Goal: Information Seeking & Learning: Check status

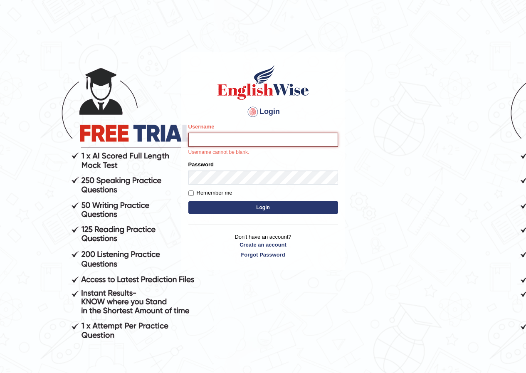
click at [201, 145] on input "Username" at bounding box center [263, 140] width 150 height 14
type input "sarugurung_parramatta"
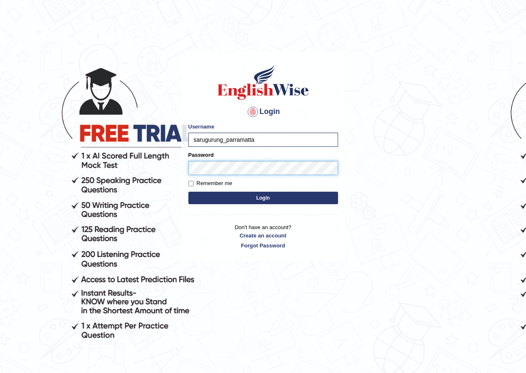
click at [188, 192] on button "Login" at bounding box center [263, 198] width 150 height 12
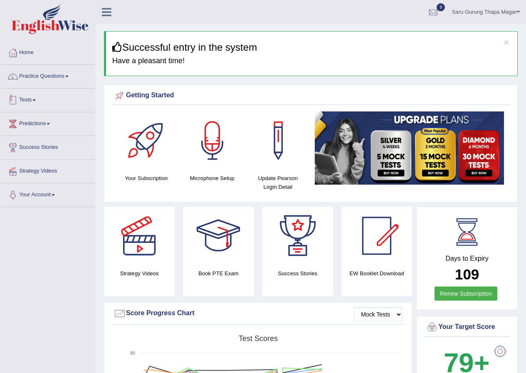
click at [32, 100] on link "Tests" at bounding box center [47, 99] width 95 height 21
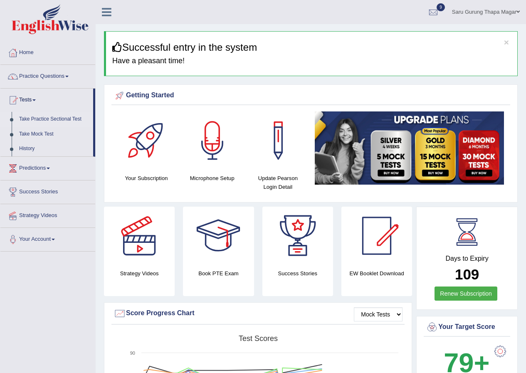
click at [45, 120] on link "Take Practice Sectional Test" at bounding box center [54, 119] width 78 height 15
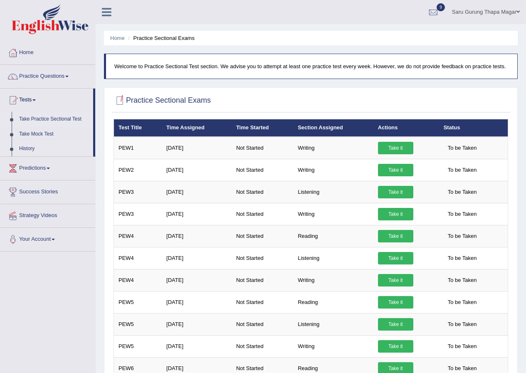
click at [29, 149] on link "History" at bounding box center [54, 148] width 78 height 15
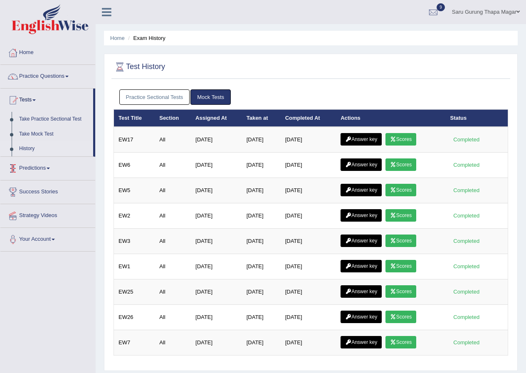
click at [147, 100] on link "Practice Sectional Tests" at bounding box center [154, 96] width 71 height 15
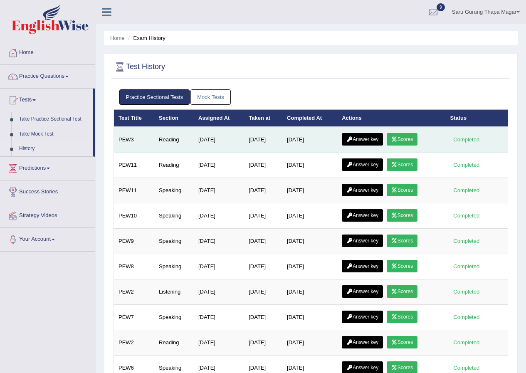
click at [402, 140] on link "Scores" at bounding box center [402, 139] width 31 height 12
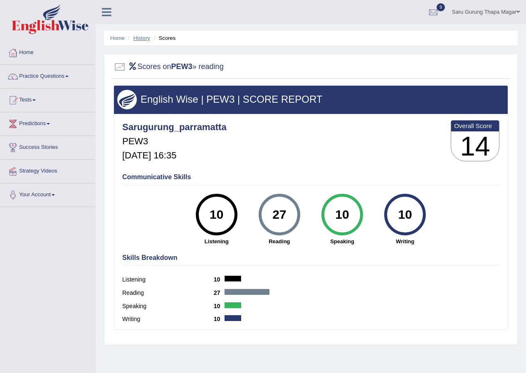
click at [143, 38] on link "History" at bounding box center [141, 38] width 17 height 6
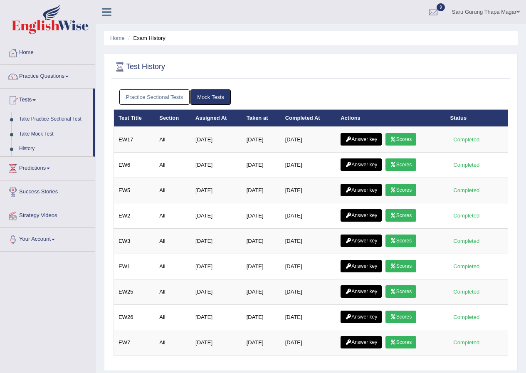
click at [153, 95] on link "Practice Sectional Tests" at bounding box center [154, 96] width 71 height 15
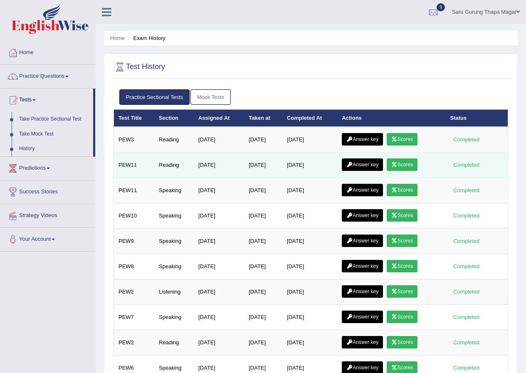
click at [409, 164] on link "Scores" at bounding box center [402, 164] width 31 height 12
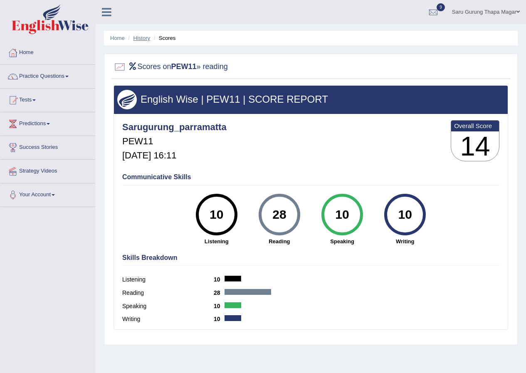
click at [147, 40] on link "History" at bounding box center [141, 38] width 17 height 6
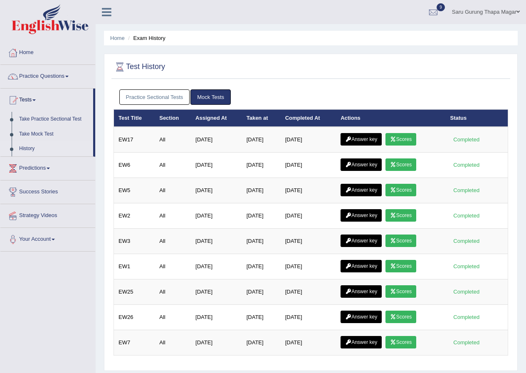
click at [160, 90] on link "Practice Sectional Tests" at bounding box center [154, 96] width 71 height 15
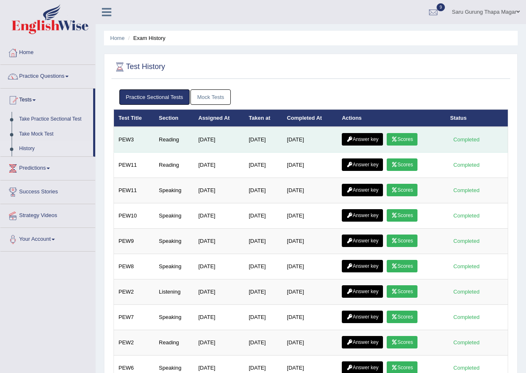
click at [345, 139] on link "Answer key" at bounding box center [362, 139] width 41 height 12
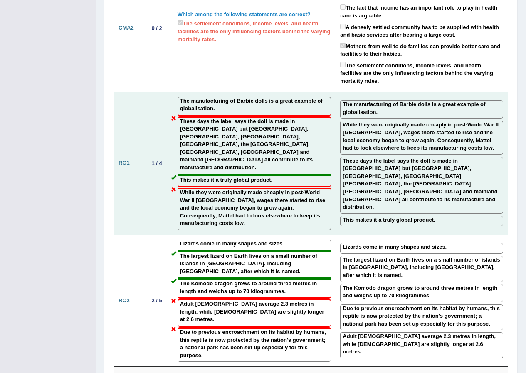
scroll to position [914, 0]
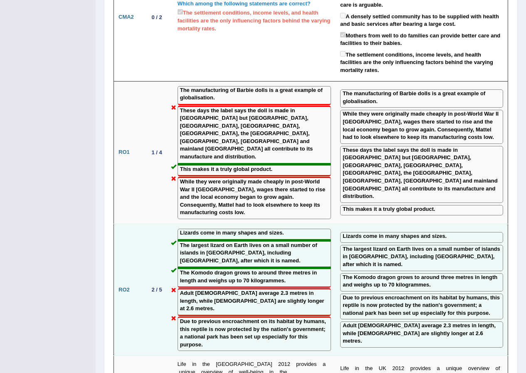
drag, startPoint x: 342, startPoint y: 196, endPoint x: 136, endPoint y: 209, distance: 206.1
click at [136, 224] on td "RO2" at bounding box center [129, 290] width 30 height 132
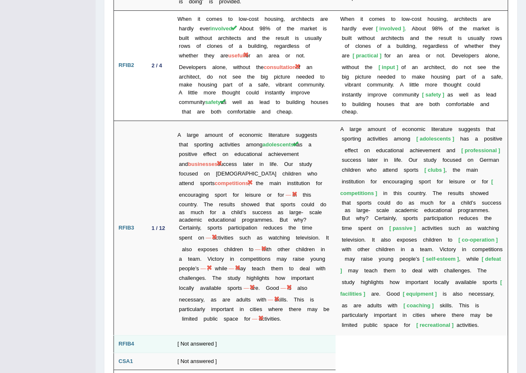
scroll to position [1400, 0]
click at [217, 336] on td "[ Not answered ]" at bounding box center [254, 344] width 163 height 17
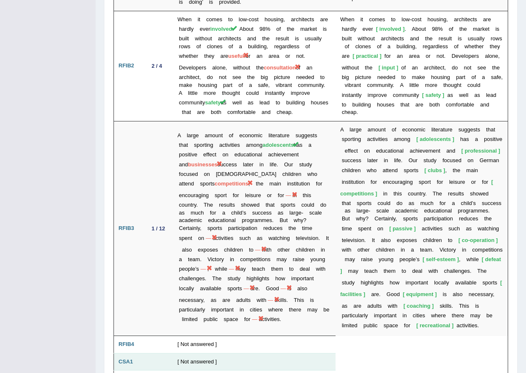
click at [203, 353] on td "[ Not answered ]" at bounding box center [254, 361] width 163 height 17
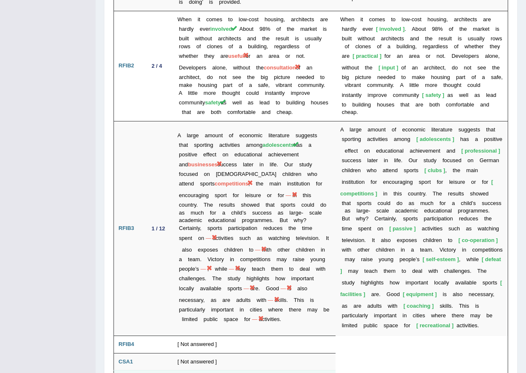
click at [202, 370] on td "[ Not answered ]" at bounding box center [254, 378] width 163 height 17
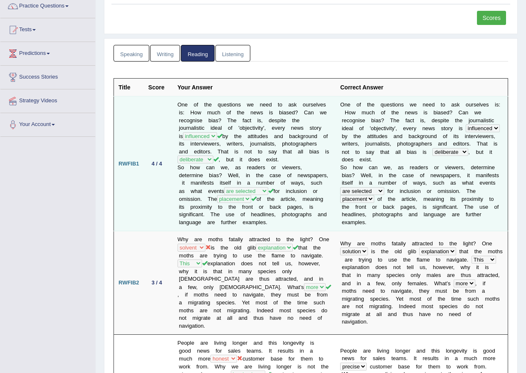
scroll to position [0, 0]
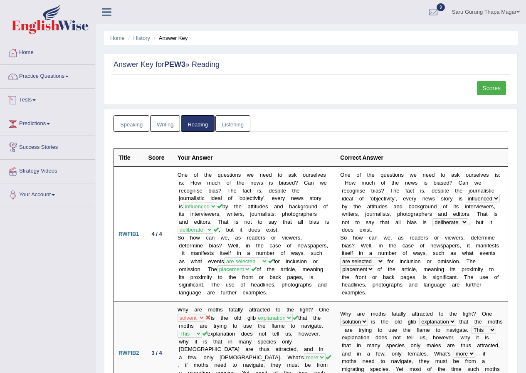
click at [30, 99] on link "Tests" at bounding box center [47, 99] width 95 height 21
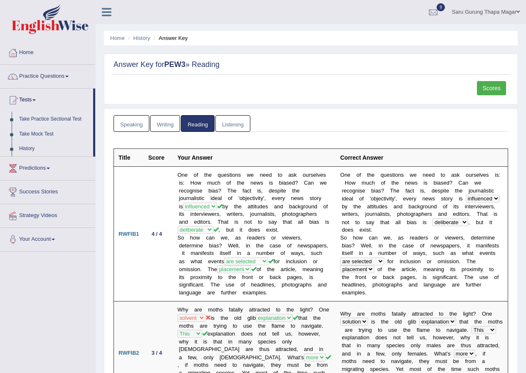
click at [40, 119] on link "Take Practice Sectional Test" at bounding box center [54, 119] width 78 height 15
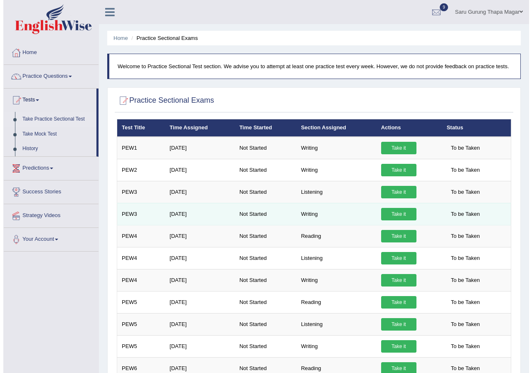
scroll to position [42, 0]
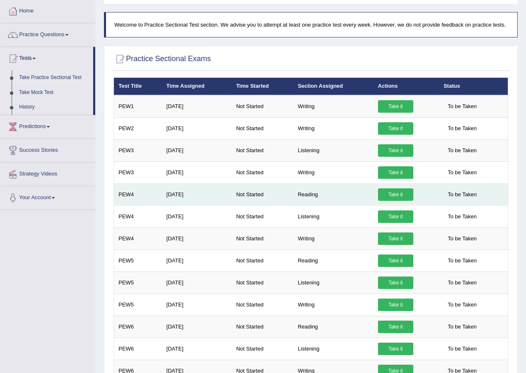
click at [397, 192] on link "Take it" at bounding box center [395, 194] width 35 height 12
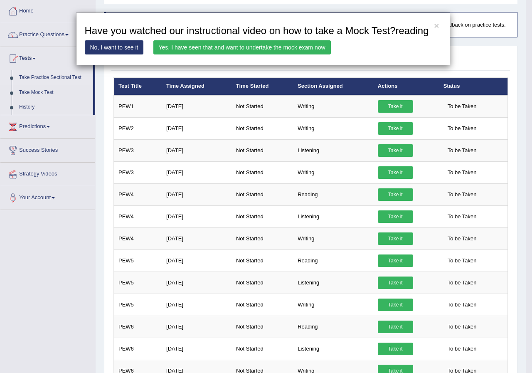
click at [305, 47] on link "Yes, I have seen that and want to undertake the mock exam now" at bounding box center [241, 47] width 177 height 14
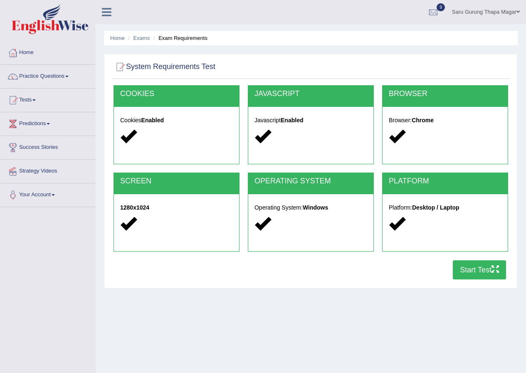
click at [468, 277] on button "Start Test" at bounding box center [479, 269] width 53 height 19
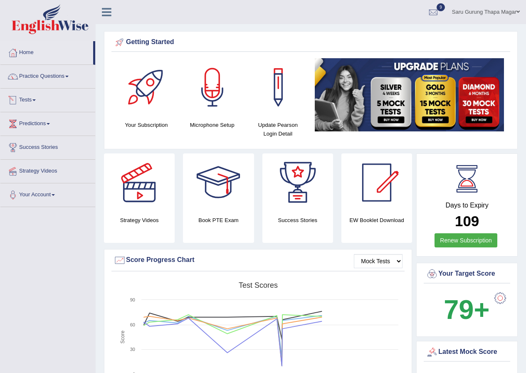
click at [23, 100] on link "Tests" at bounding box center [47, 99] width 95 height 21
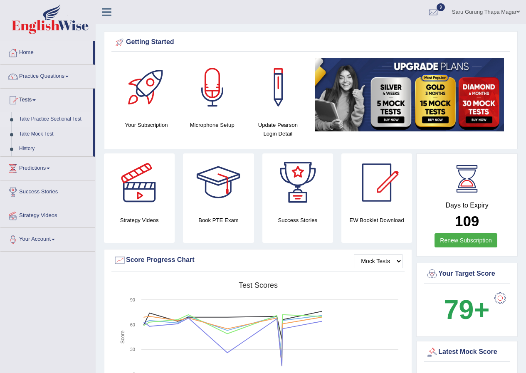
click at [37, 120] on link "Take Practice Sectional Test" at bounding box center [54, 119] width 78 height 15
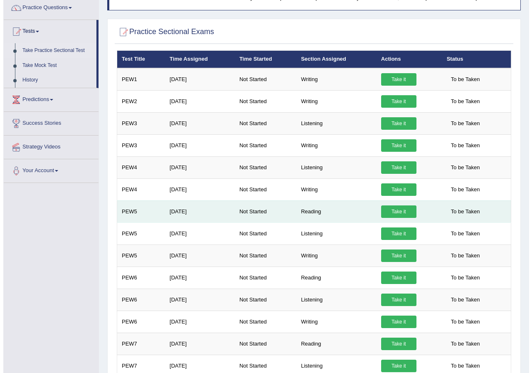
scroll to position [83, 0]
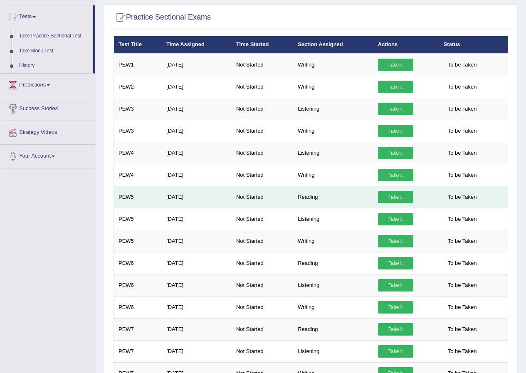
click at [392, 199] on link "Take it" at bounding box center [395, 197] width 35 height 12
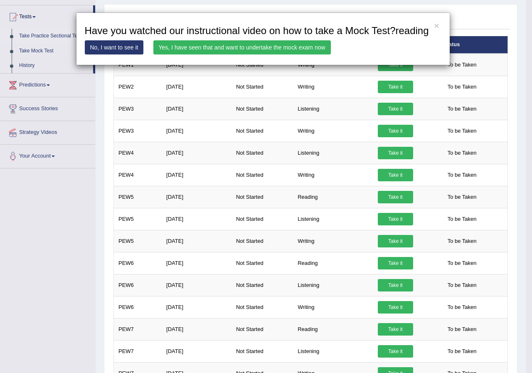
click at [286, 45] on link "Yes, I have seen that and want to undertake the mock exam now" at bounding box center [241, 47] width 177 height 14
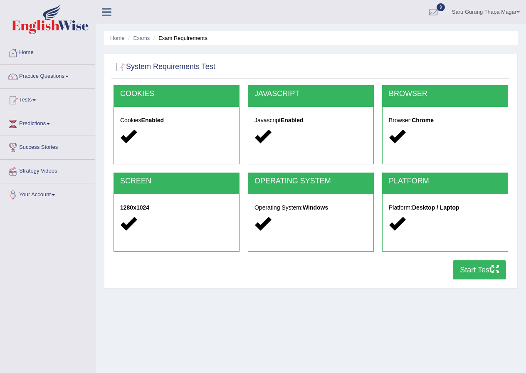
click at [474, 268] on button "Start Test" at bounding box center [479, 269] width 53 height 19
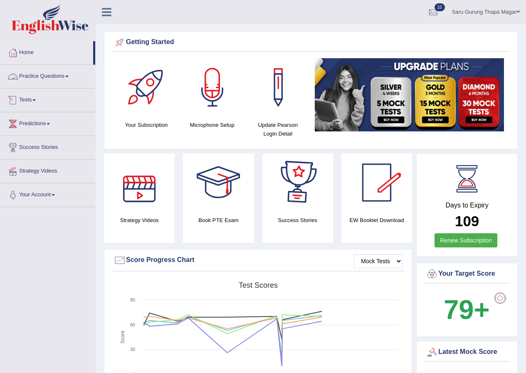
click at [35, 77] on link "Practice Questions" at bounding box center [47, 75] width 95 height 21
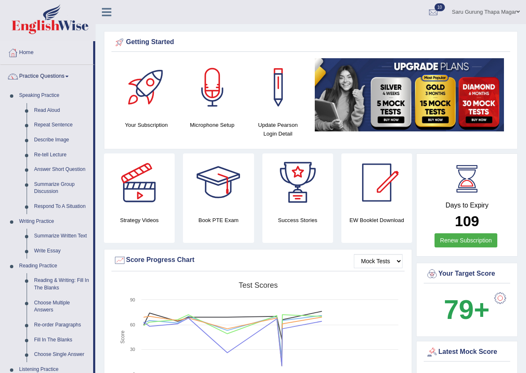
click at [39, 76] on link "Practice Questions" at bounding box center [46, 75] width 93 height 21
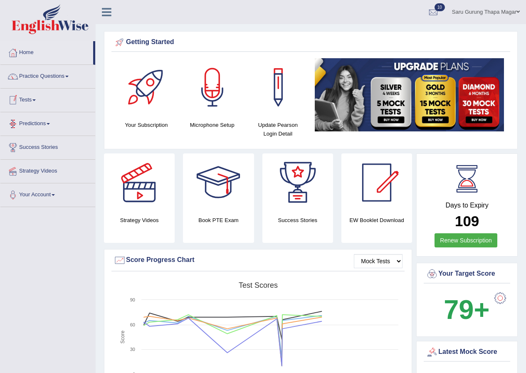
click at [25, 99] on link "Tests" at bounding box center [47, 99] width 95 height 21
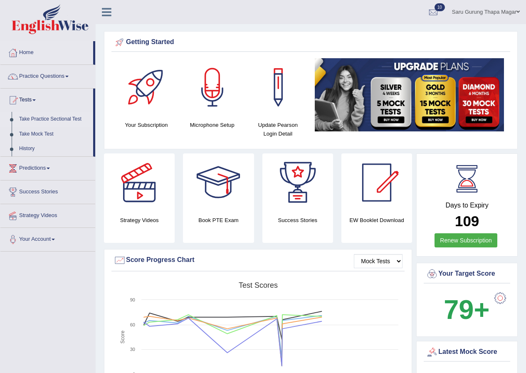
click at [34, 120] on link "Take Practice Sectional Test" at bounding box center [54, 119] width 78 height 15
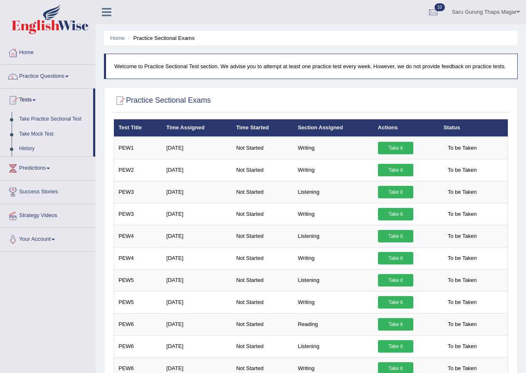
click at [27, 145] on link "History" at bounding box center [54, 148] width 78 height 15
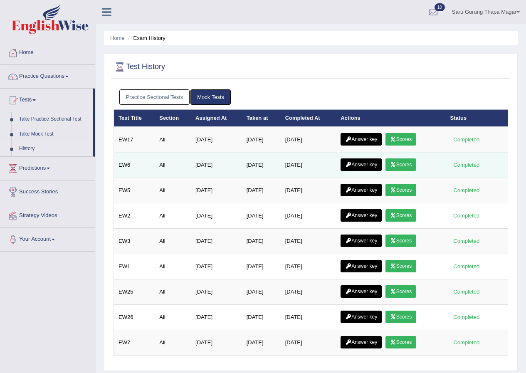
click at [406, 168] on link "Scores" at bounding box center [400, 164] width 31 height 12
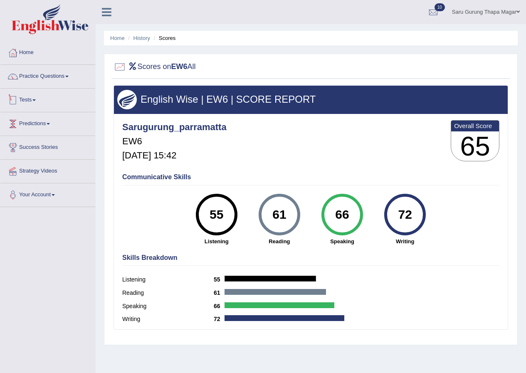
click at [26, 100] on link "Tests" at bounding box center [47, 99] width 95 height 21
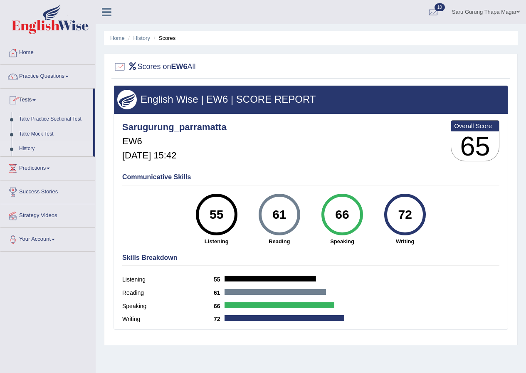
click at [26, 147] on link "History" at bounding box center [54, 148] width 78 height 15
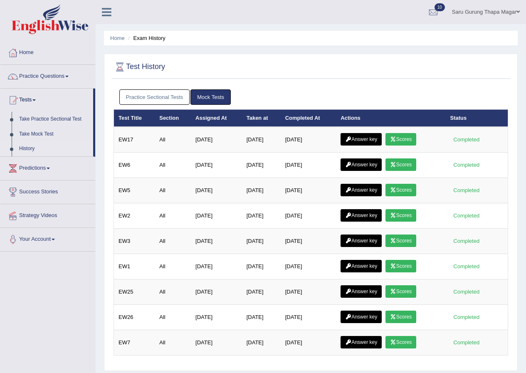
click at [140, 101] on link "Practice Sectional Tests" at bounding box center [154, 96] width 71 height 15
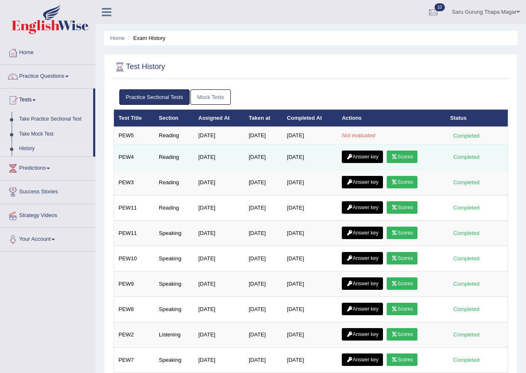
click at [408, 155] on link "Scores" at bounding box center [402, 156] width 31 height 12
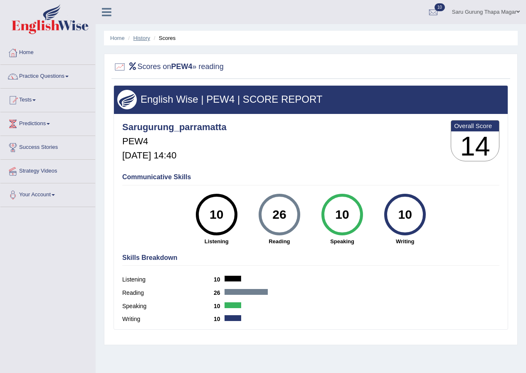
click at [136, 38] on link "History" at bounding box center [141, 38] width 17 height 6
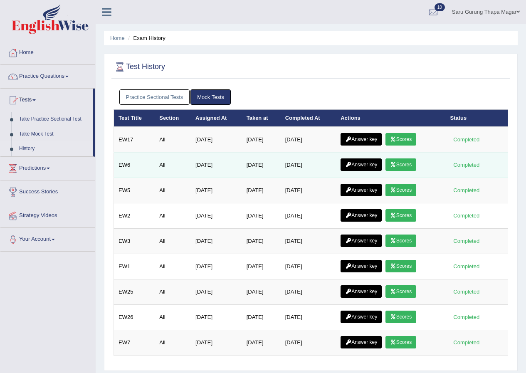
click at [366, 164] on link "Answer key" at bounding box center [360, 164] width 41 height 12
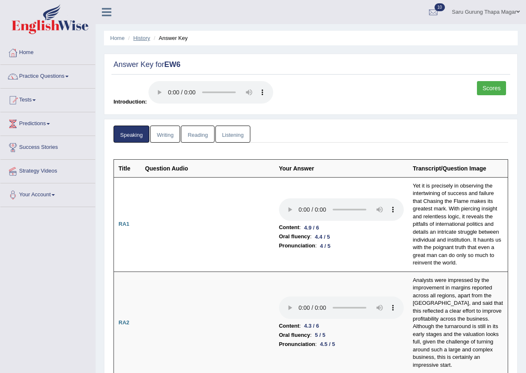
click at [138, 38] on link "History" at bounding box center [141, 38] width 17 height 6
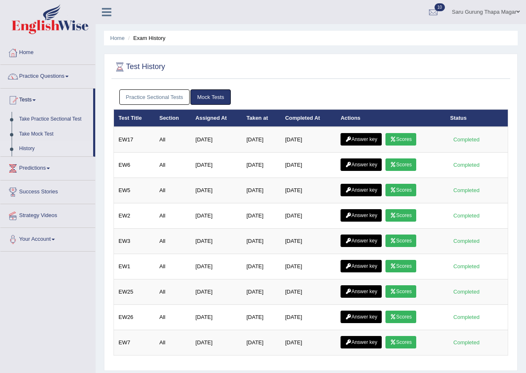
click at [170, 102] on link "Practice Sectional Tests" at bounding box center [154, 96] width 71 height 15
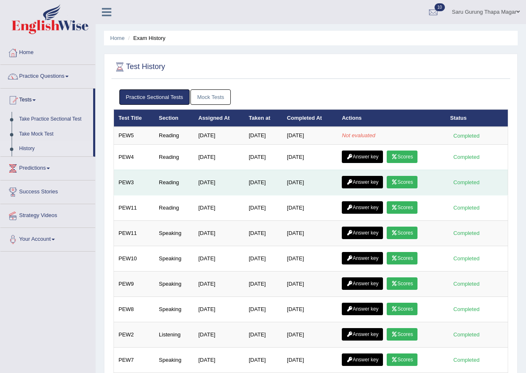
click at [368, 179] on link "Answer key" at bounding box center [362, 182] width 41 height 12
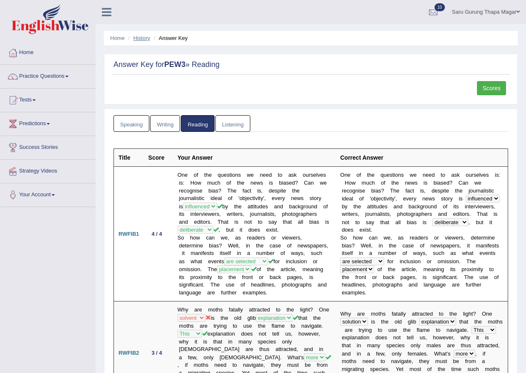
click at [142, 36] on link "History" at bounding box center [141, 38] width 17 height 6
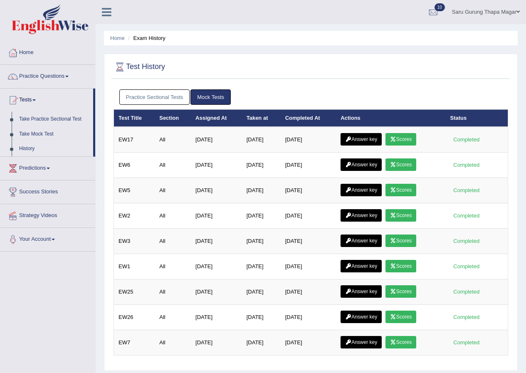
click at [170, 96] on link "Practice Sectional Tests" at bounding box center [154, 96] width 71 height 15
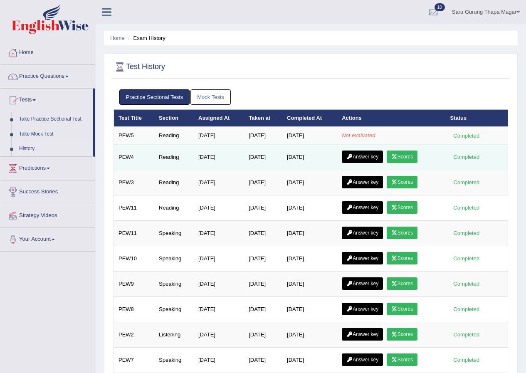
click at [364, 154] on link "Answer key" at bounding box center [362, 156] width 41 height 12
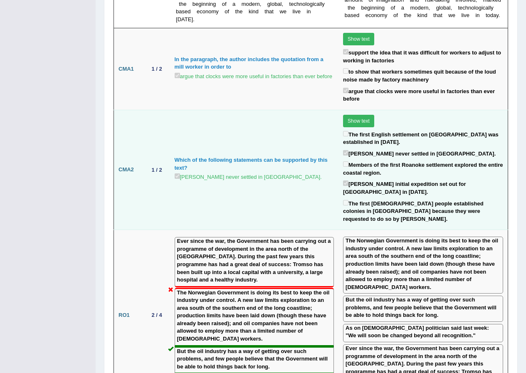
scroll to position [873, 0]
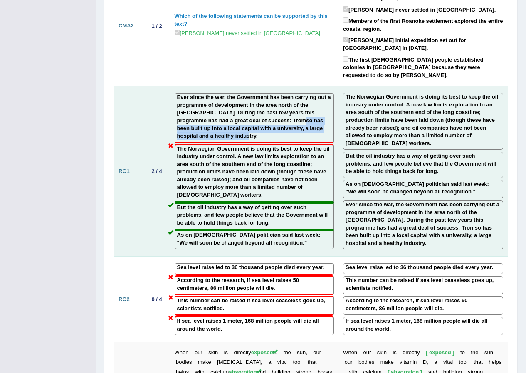
drag, startPoint x: 260, startPoint y: 125, endPoint x: 256, endPoint y: 166, distance: 41.3
click at [260, 154] on td "Ever since the war, the Government has been carrying out a programme of develop…" at bounding box center [254, 171] width 169 height 170
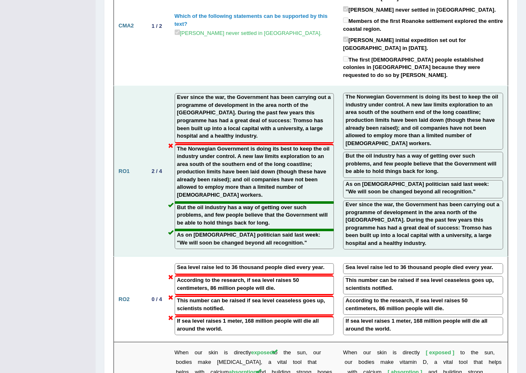
click at [158, 197] on td "2 / 4" at bounding box center [157, 171] width 26 height 170
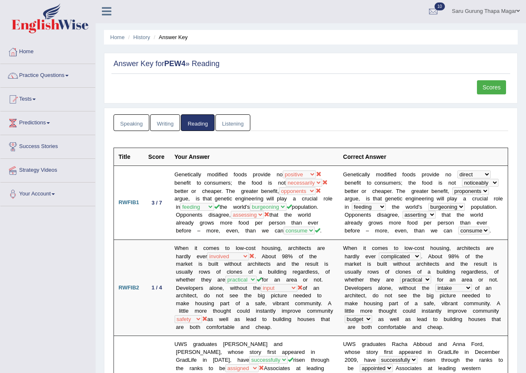
scroll to position [0, 0]
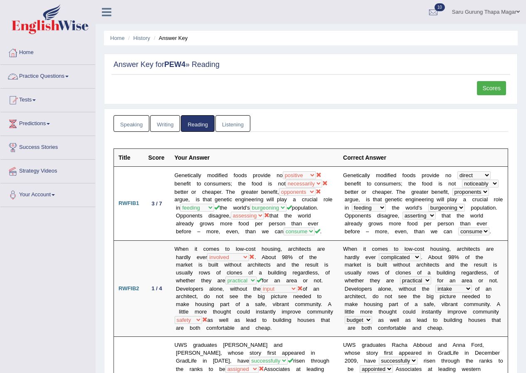
click at [39, 76] on link "Practice Questions" at bounding box center [47, 75] width 95 height 21
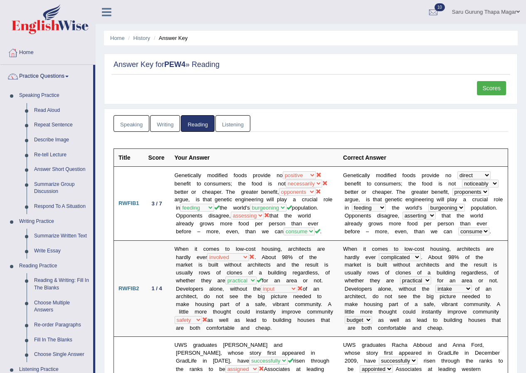
click at [40, 76] on link "Practice Questions" at bounding box center [46, 75] width 93 height 21
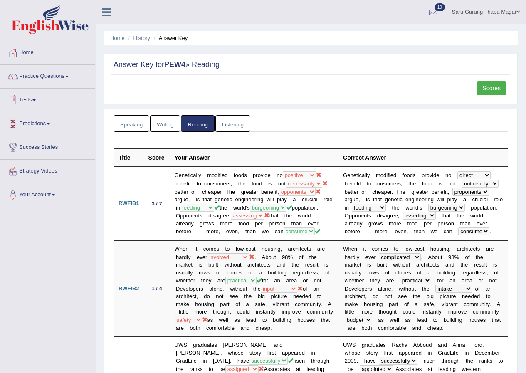
click at [28, 101] on link "Tests" at bounding box center [47, 99] width 95 height 21
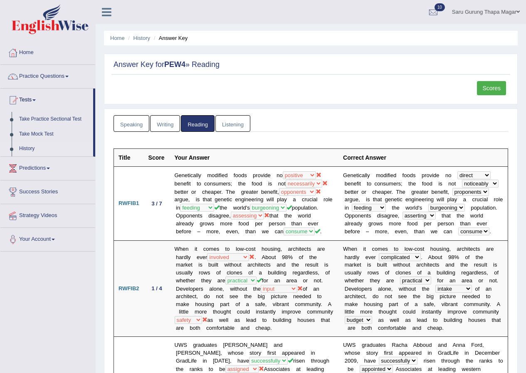
click at [25, 147] on link "History" at bounding box center [54, 148] width 78 height 15
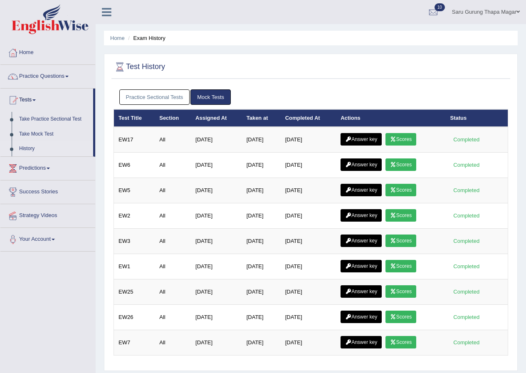
click at [157, 98] on link "Practice Sectional Tests" at bounding box center [154, 96] width 71 height 15
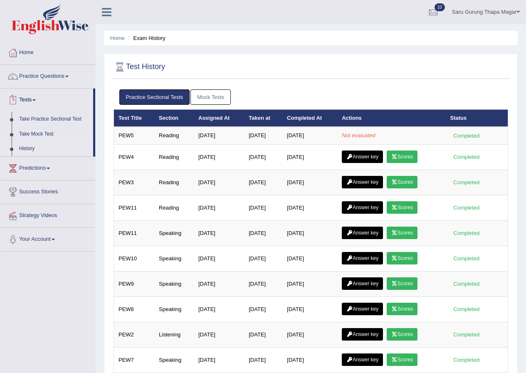
click at [28, 147] on link "History" at bounding box center [54, 148] width 78 height 15
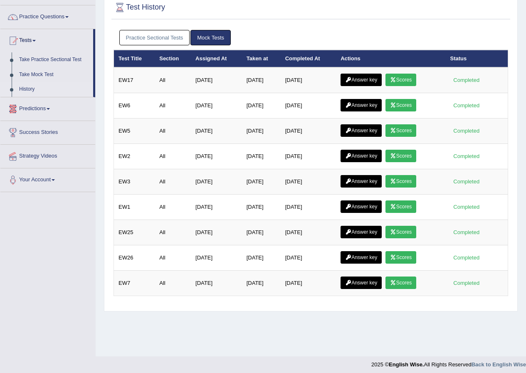
scroll to position [64, 0]
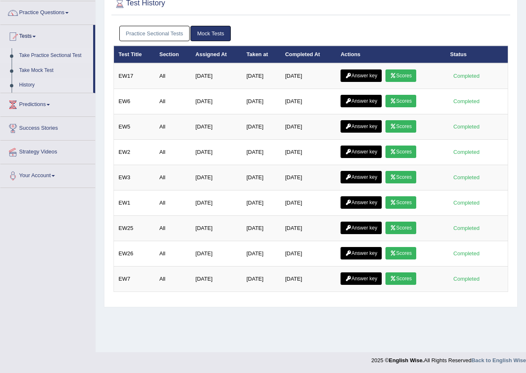
click at [37, 54] on link "Take Practice Sectional Test" at bounding box center [54, 55] width 78 height 15
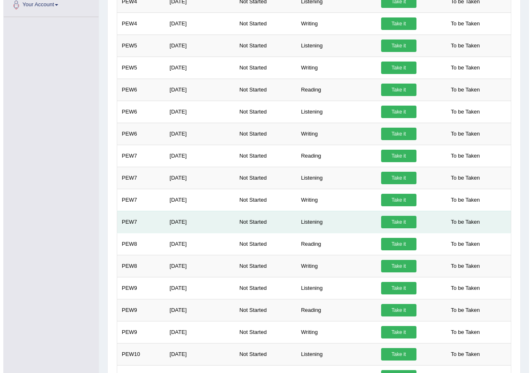
scroll to position [249, 0]
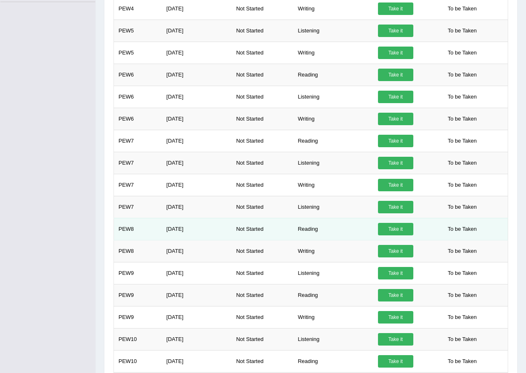
click at [403, 229] on link "Take it" at bounding box center [395, 229] width 35 height 12
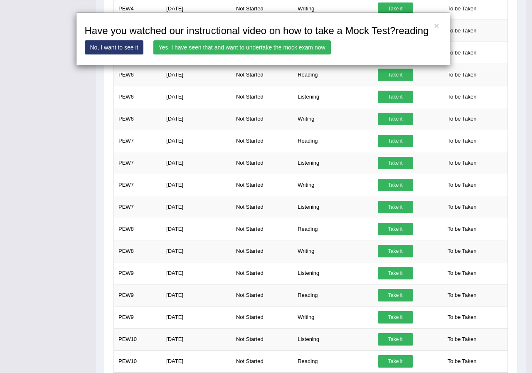
click at [255, 46] on link "Yes, I have seen that and want to undertake the mock exam now" at bounding box center [241, 47] width 177 height 14
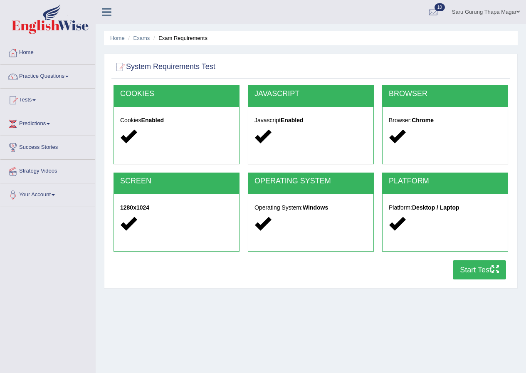
click at [486, 271] on button "Start Test" at bounding box center [479, 269] width 53 height 19
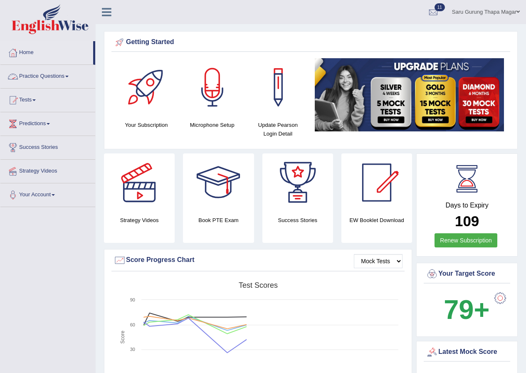
click at [30, 79] on link "Practice Questions" at bounding box center [47, 75] width 95 height 21
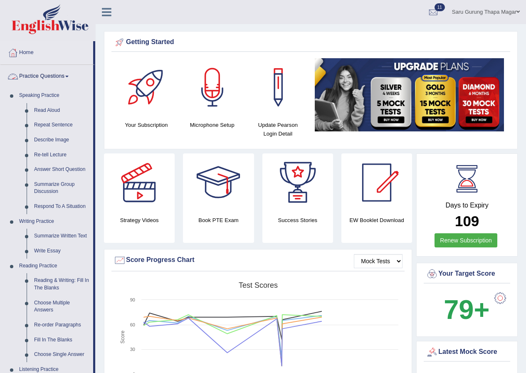
click at [54, 77] on link "Practice Questions" at bounding box center [46, 75] width 93 height 21
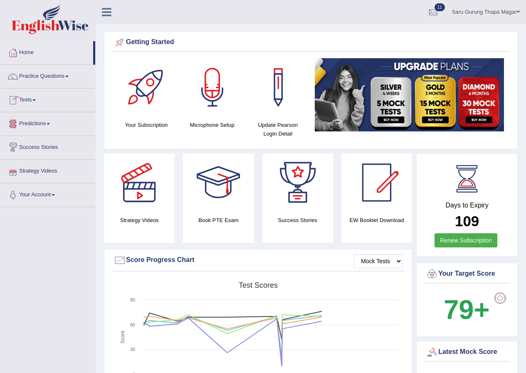
click at [33, 103] on link "Tests" at bounding box center [47, 99] width 95 height 21
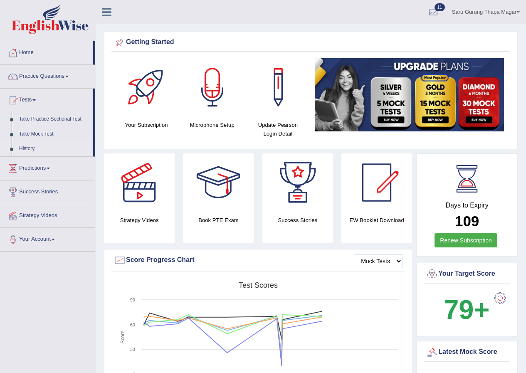
click at [26, 148] on link "History" at bounding box center [54, 148] width 78 height 15
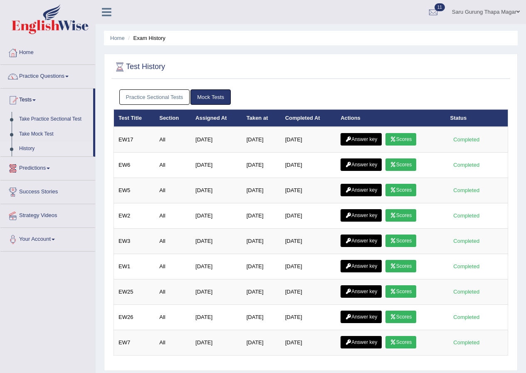
click at [155, 99] on link "Practice Sectional Tests" at bounding box center [154, 96] width 71 height 15
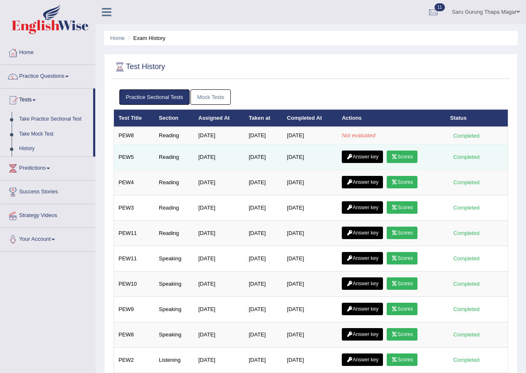
click at [408, 156] on link "Scores" at bounding box center [402, 156] width 31 height 12
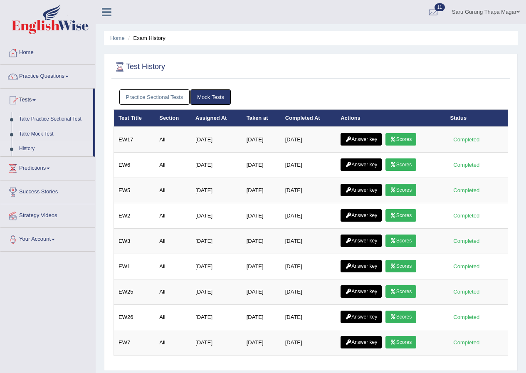
click at [165, 90] on link "Practice Sectional Tests" at bounding box center [154, 96] width 71 height 15
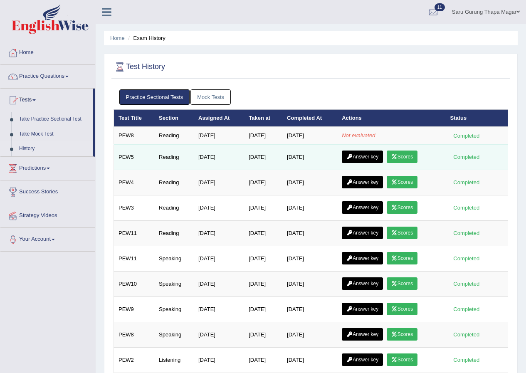
click at [362, 157] on link "Answer key" at bounding box center [362, 156] width 41 height 12
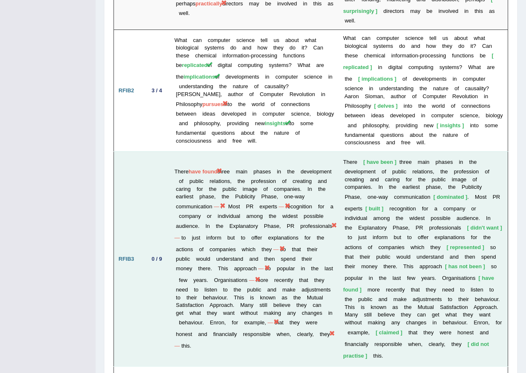
scroll to position [1440, 0]
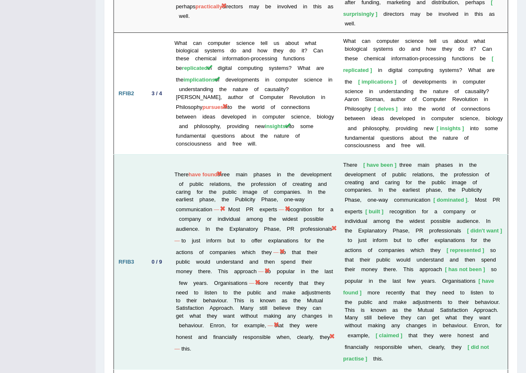
click at [427, 280] on td "T h e r e have been t h r e e m a i n p h a s e s i n t h e d e v e l o p m e n…" at bounding box center [422, 261] width 169 height 215
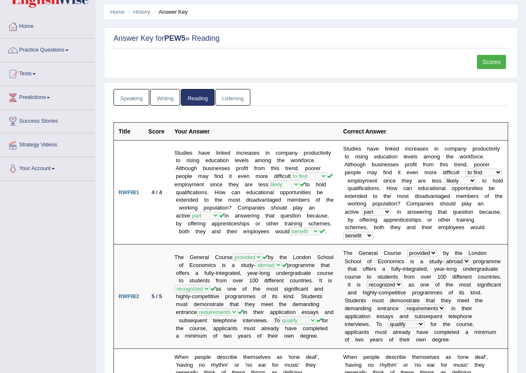
scroll to position [0, 0]
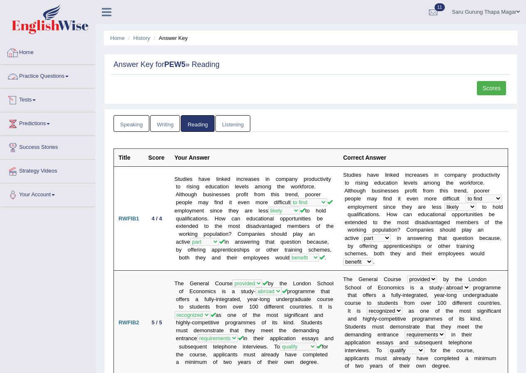
click at [30, 52] on link "Home" at bounding box center [47, 51] width 95 height 21
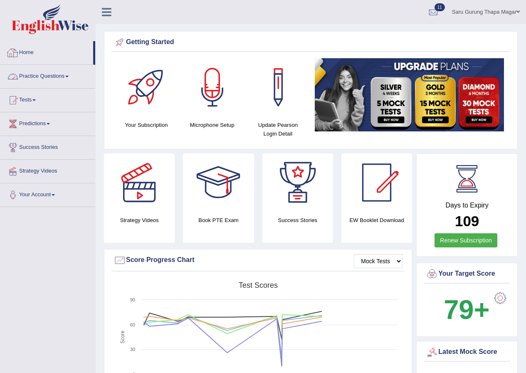
click at [39, 78] on link "Practice Questions" at bounding box center [47, 75] width 95 height 21
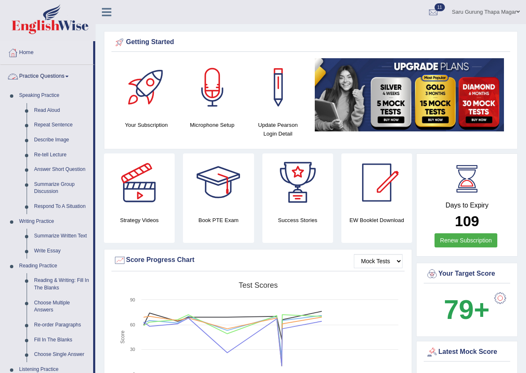
click at [51, 76] on link "Practice Questions" at bounding box center [46, 75] width 93 height 21
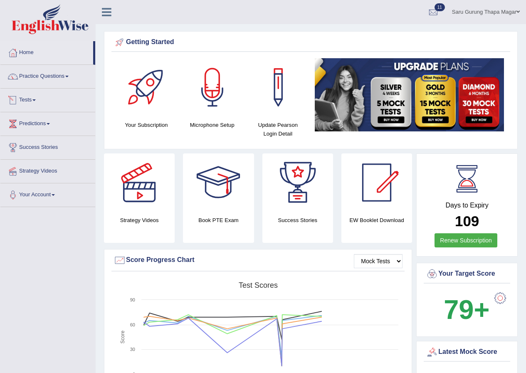
click at [34, 101] on link "Tests" at bounding box center [47, 99] width 95 height 21
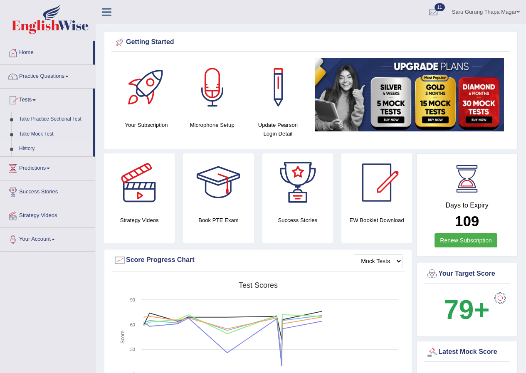
click at [24, 147] on link "History" at bounding box center [54, 148] width 78 height 15
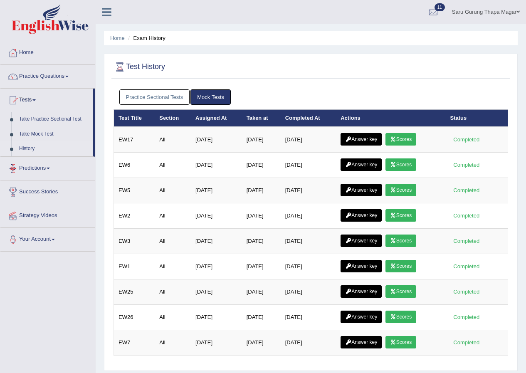
click at [150, 97] on link "Practice Sectional Tests" at bounding box center [154, 96] width 71 height 15
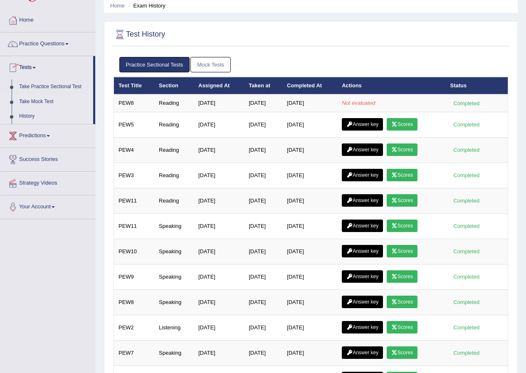
scroll to position [42, 0]
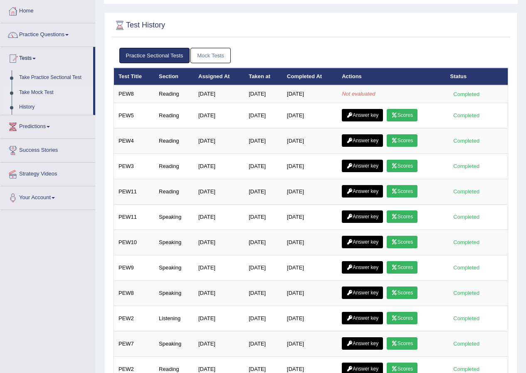
click at [36, 90] on link "Take Mock Test" at bounding box center [54, 92] width 78 height 15
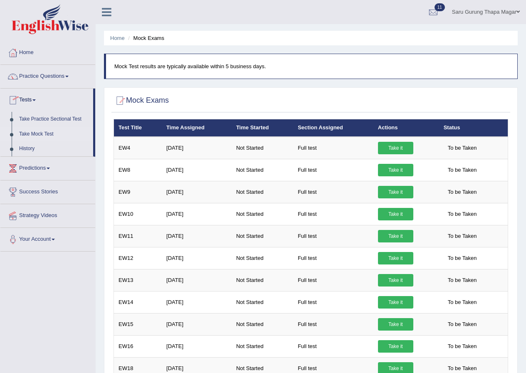
click at [32, 133] on link "Take Mock Test" at bounding box center [54, 134] width 78 height 15
